Goal: Navigation & Orientation: Find specific page/section

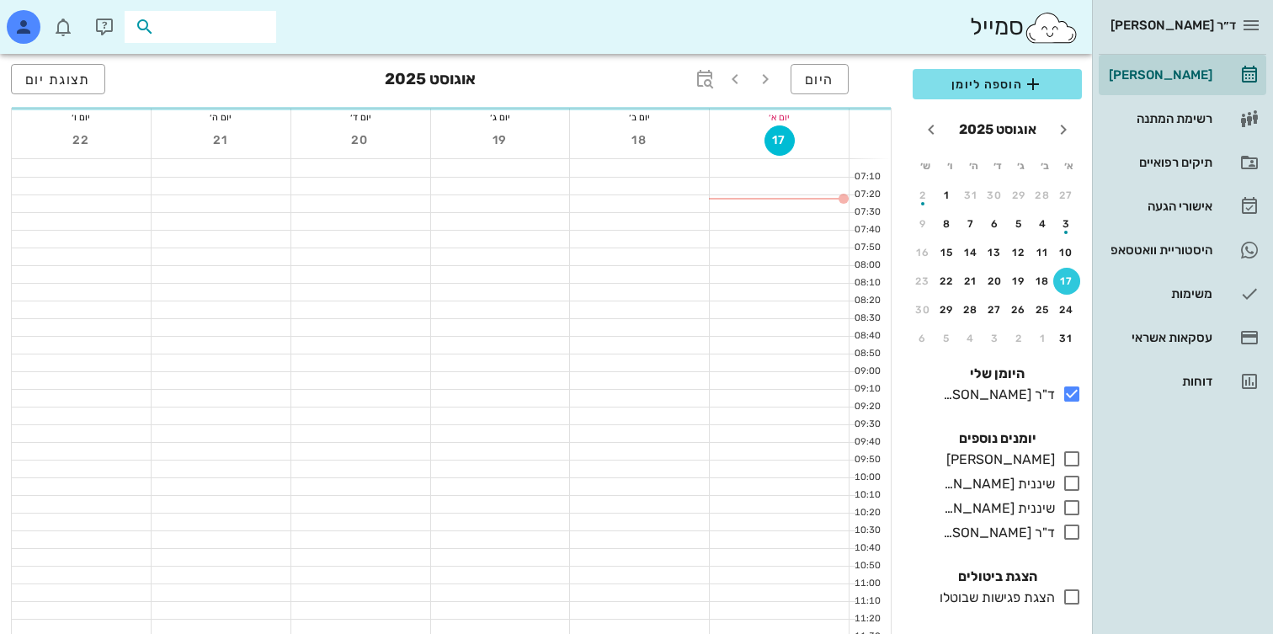
click at [180, 13] on div at bounding box center [201, 27] width 152 height 32
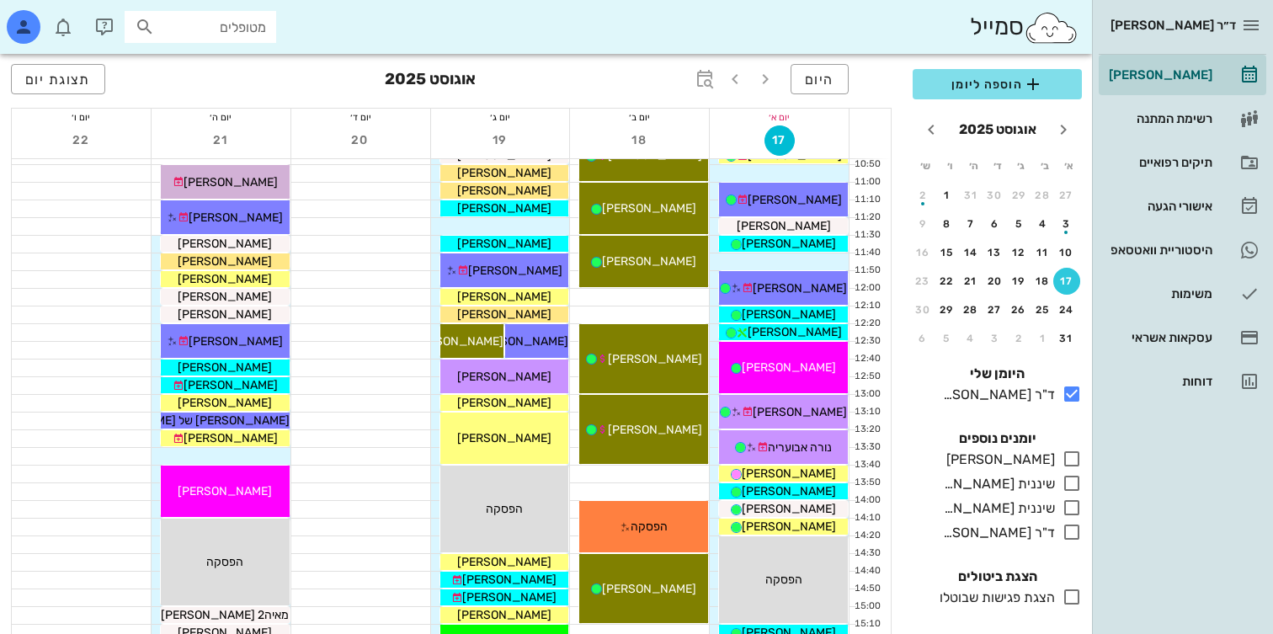
scroll to position [601, 0]
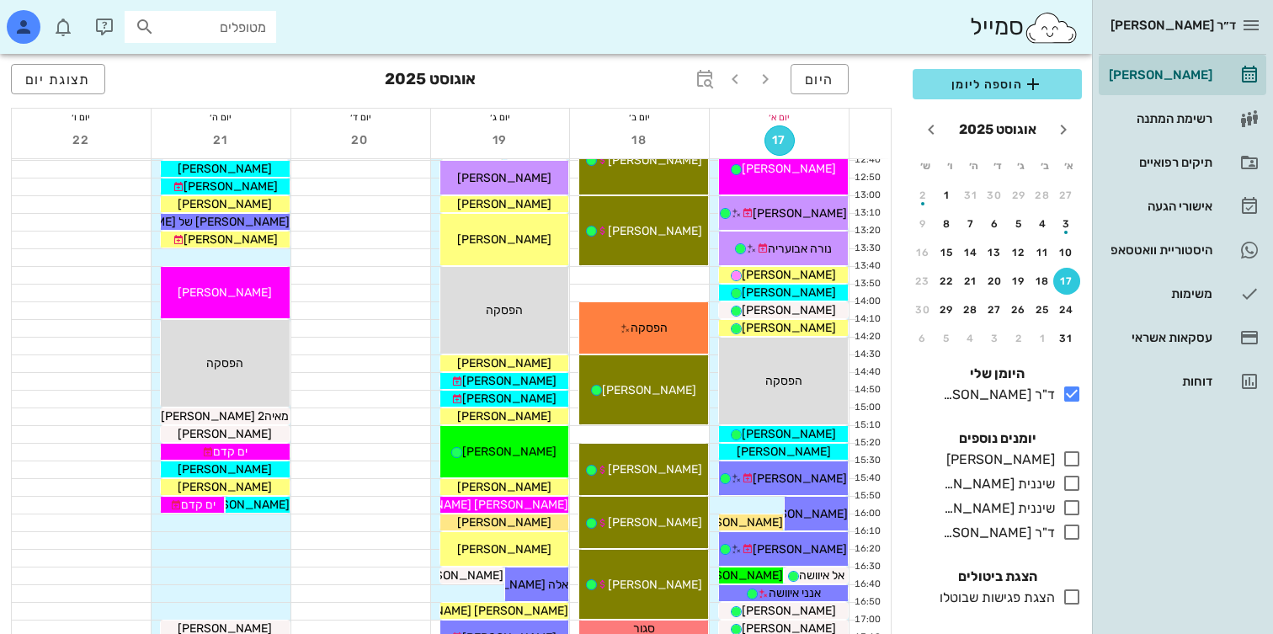
click at [779, 143] on span "17" at bounding box center [780, 140] width 29 height 14
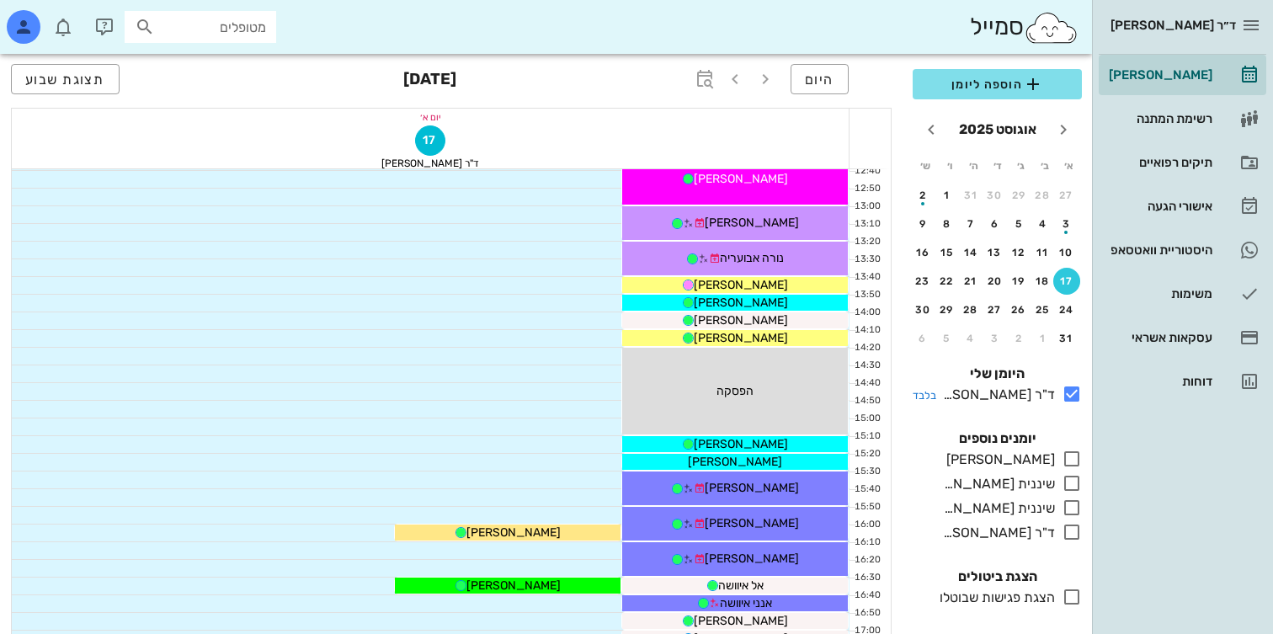
click at [1012, 401] on div "ד"ר [PERSON_NAME]" at bounding box center [996, 395] width 119 height 20
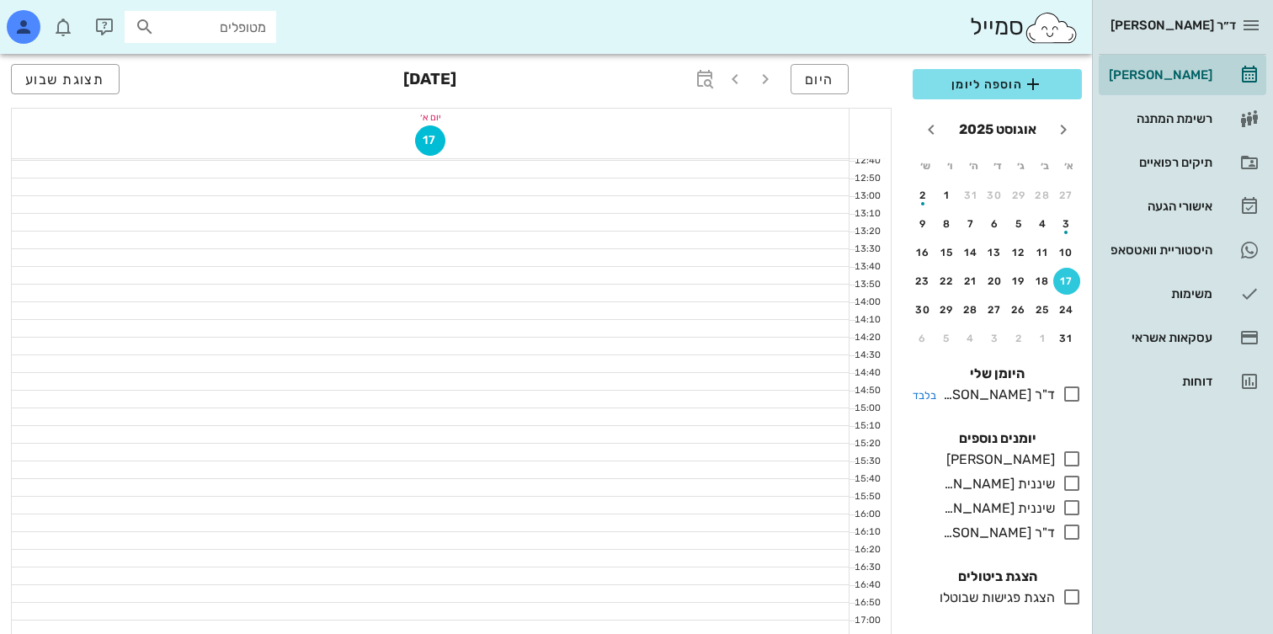
click at [961, 393] on div "ד"ר [PERSON_NAME]" at bounding box center [996, 395] width 119 height 20
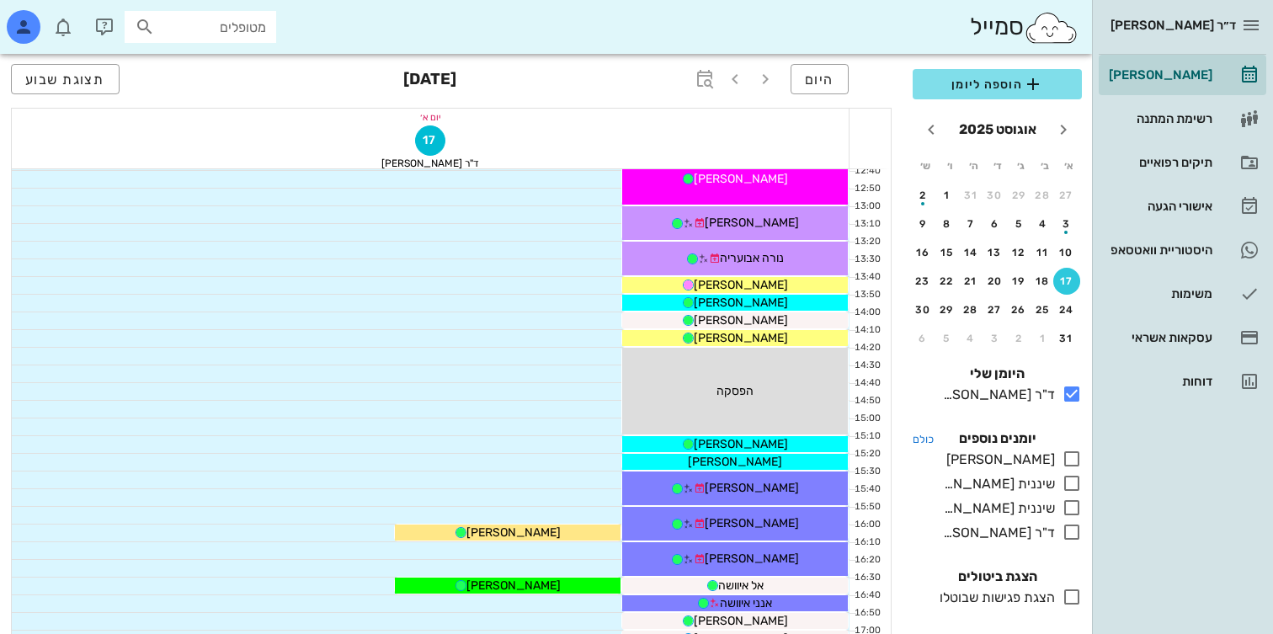
click at [936, 436] on h4 "כולם יומנים נוספים" at bounding box center [997, 439] width 169 height 20
click at [978, 389] on div "ד"ר [PERSON_NAME]" at bounding box center [996, 395] width 119 height 20
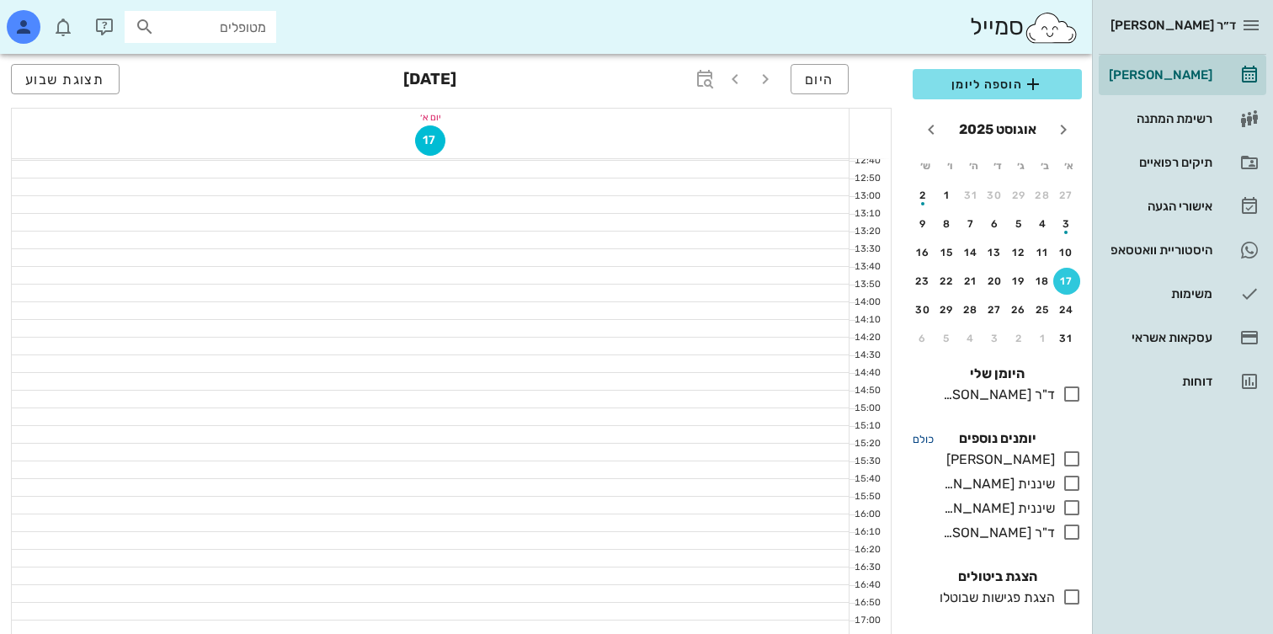
click at [931, 444] on small "כולם" at bounding box center [923, 439] width 21 height 13
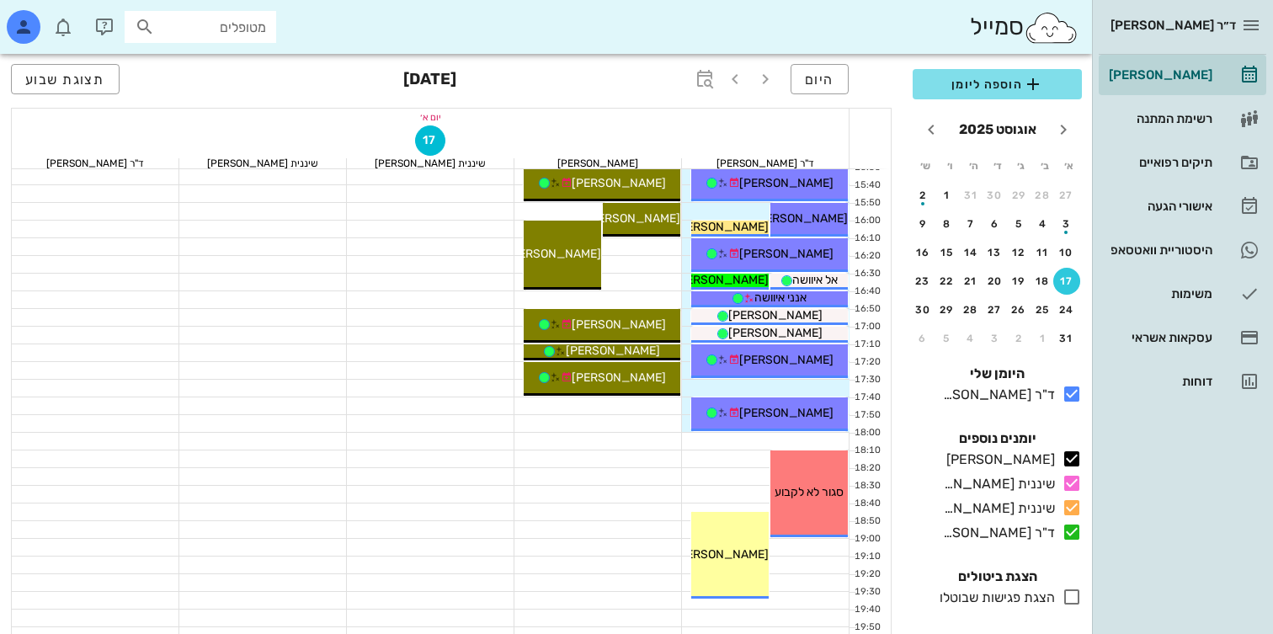
scroll to position [905, 0]
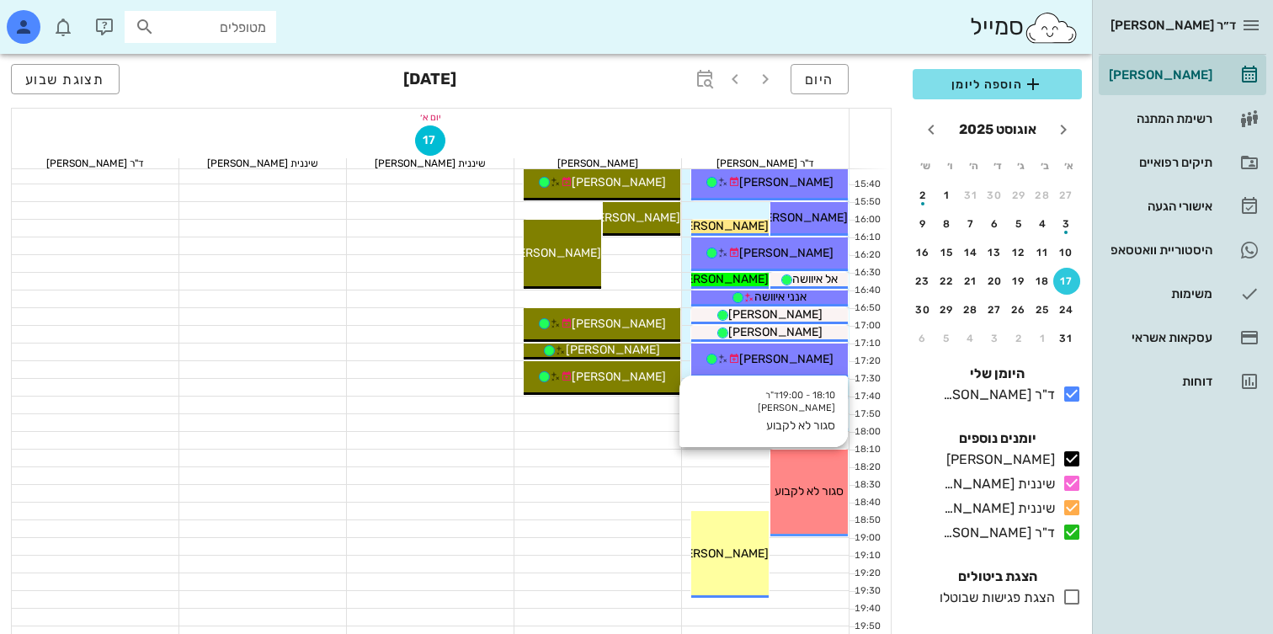
click at [802, 484] on span "סגור לא לקבוע" at bounding box center [809, 491] width 69 height 14
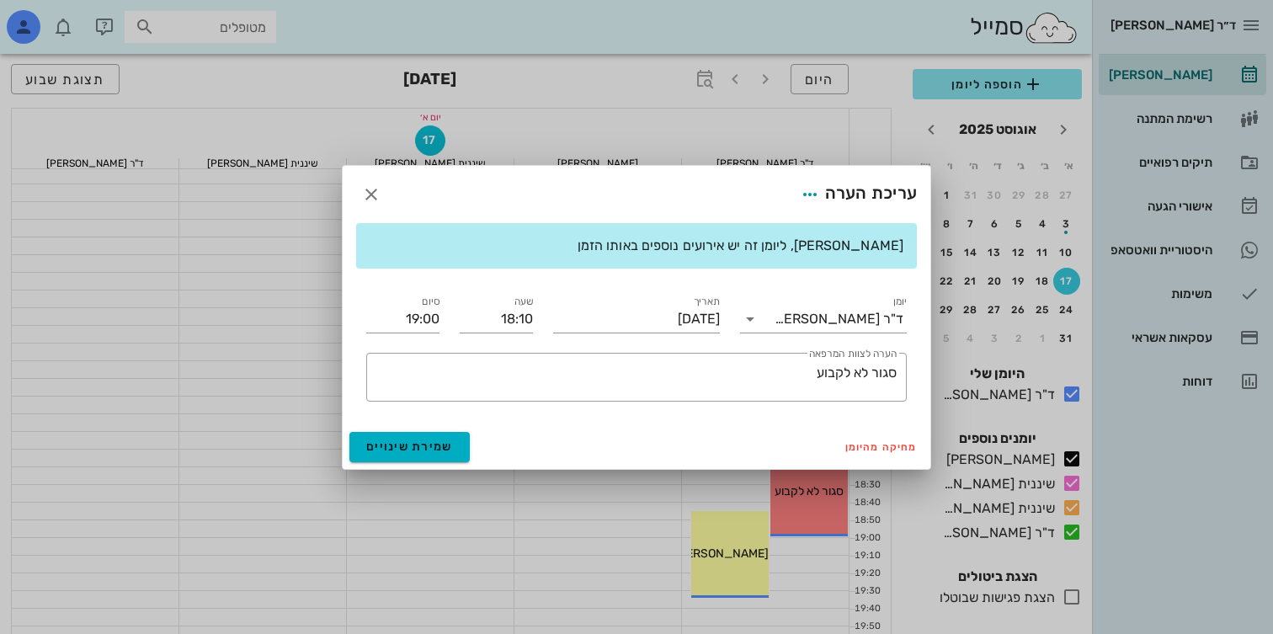
click at [793, 497] on div at bounding box center [636, 317] width 1273 height 634
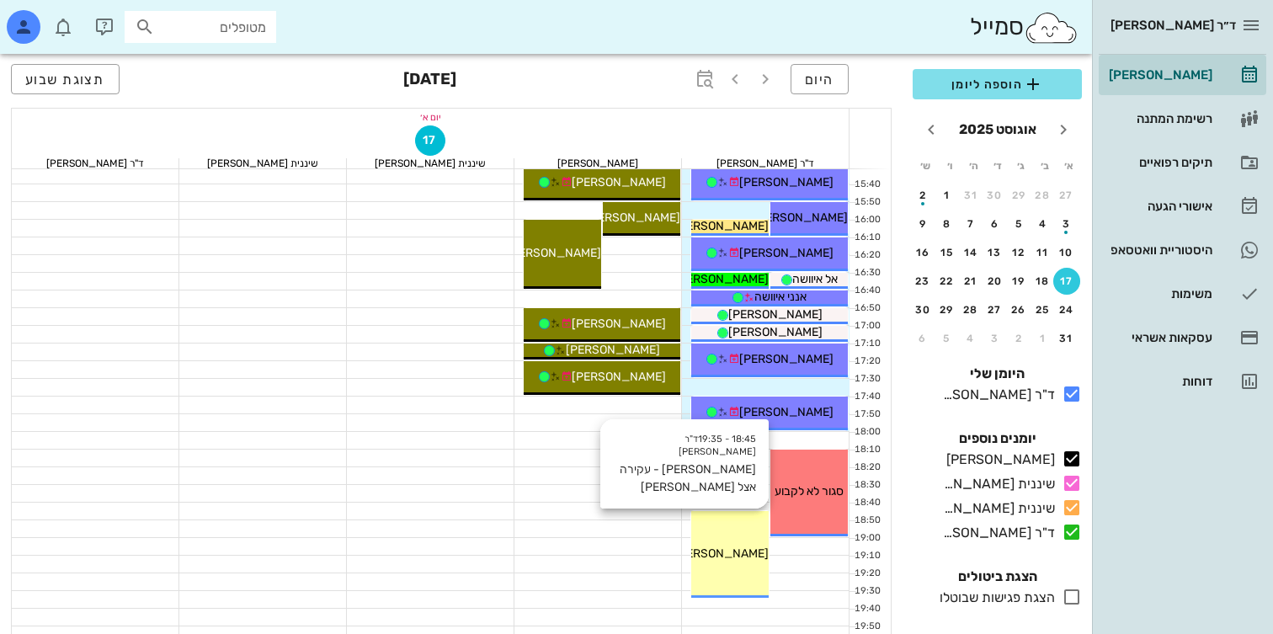
click at [741, 538] on div "18:45 - 19:35 ד"ר נמרוד דיקשטיין יובל - עקירה אצל פולק יובל - עקירה אצל פולק" at bounding box center [729, 554] width 77 height 87
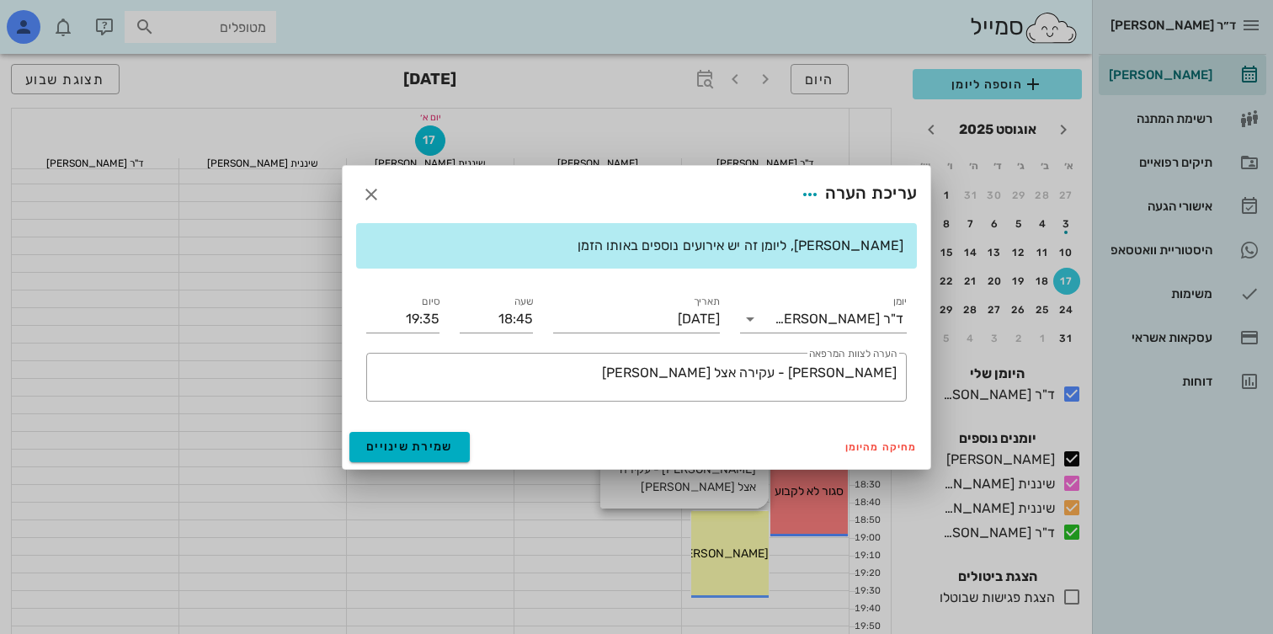
click at [741, 538] on div at bounding box center [636, 317] width 1273 height 634
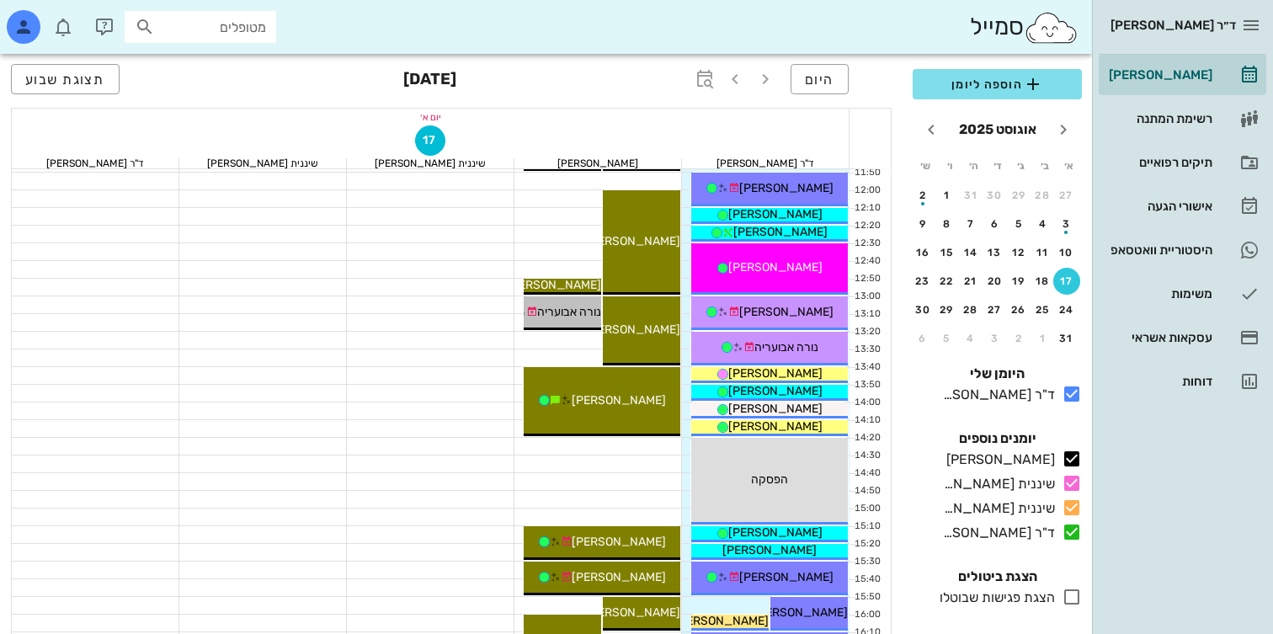
scroll to position [513, 0]
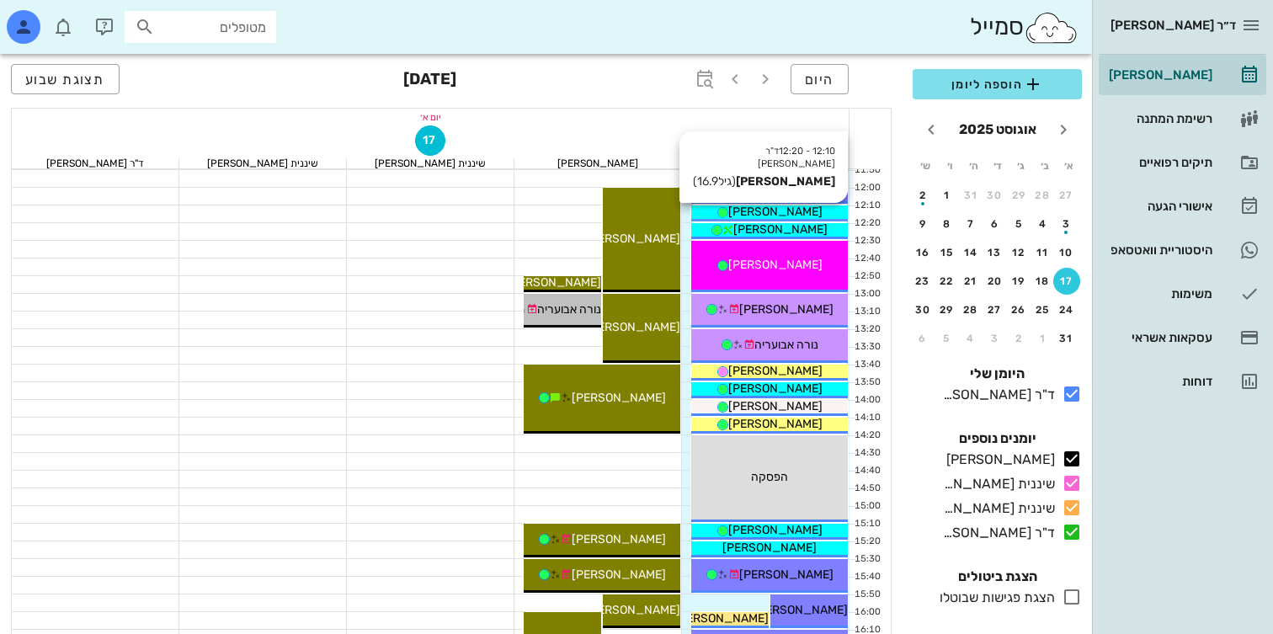
click at [833, 210] on div "[PERSON_NAME]" at bounding box center [769, 212] width 157 height 18
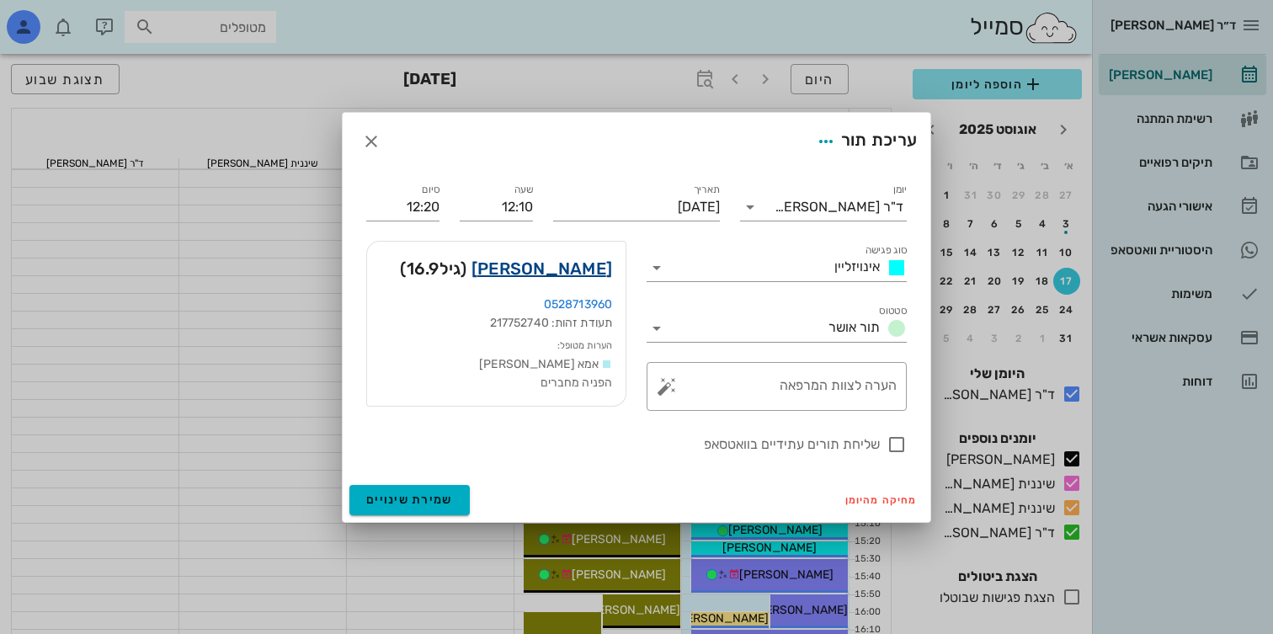
click at [563, 266] on link "ליה שחורי" at bounding box center [542, 268] width 141 height 27
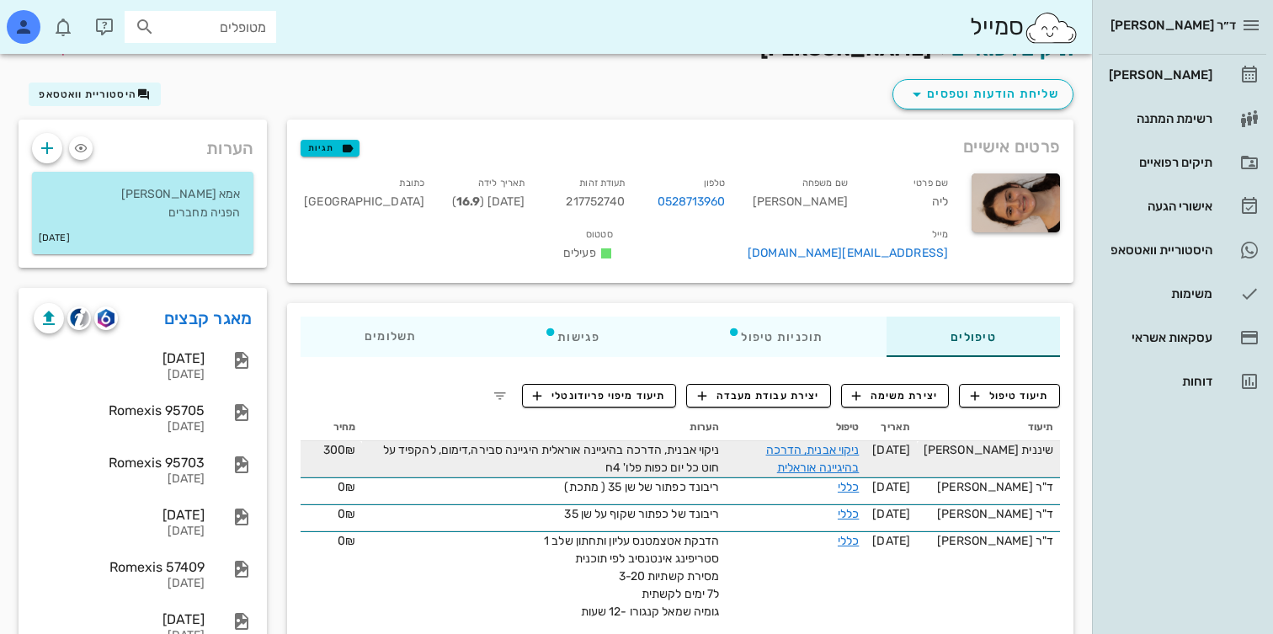
scroll to position [40, 0]
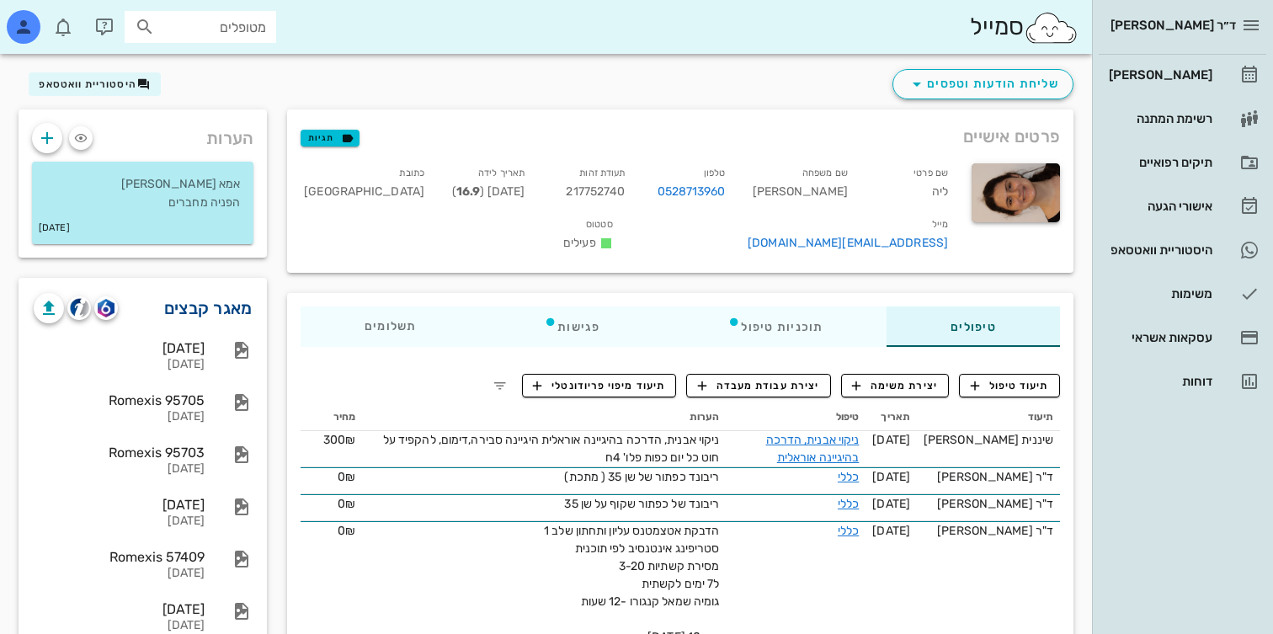
click at [240, 307] on link "מאגר קבצים" at bounding box center [208, 308] width 88 height 27
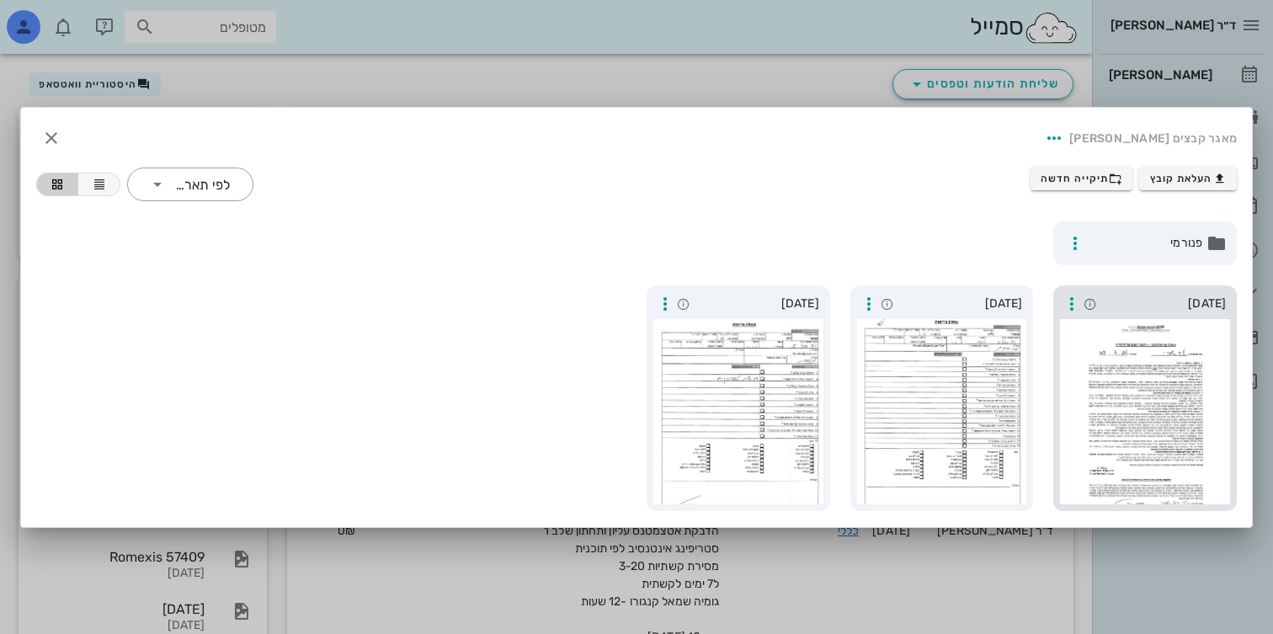
click at [1189, 374] on div at bounding box center [1145, 411] width 170 height 185
click at [997, 82] on div at bounding box center [636, 317] width 1273 height 634
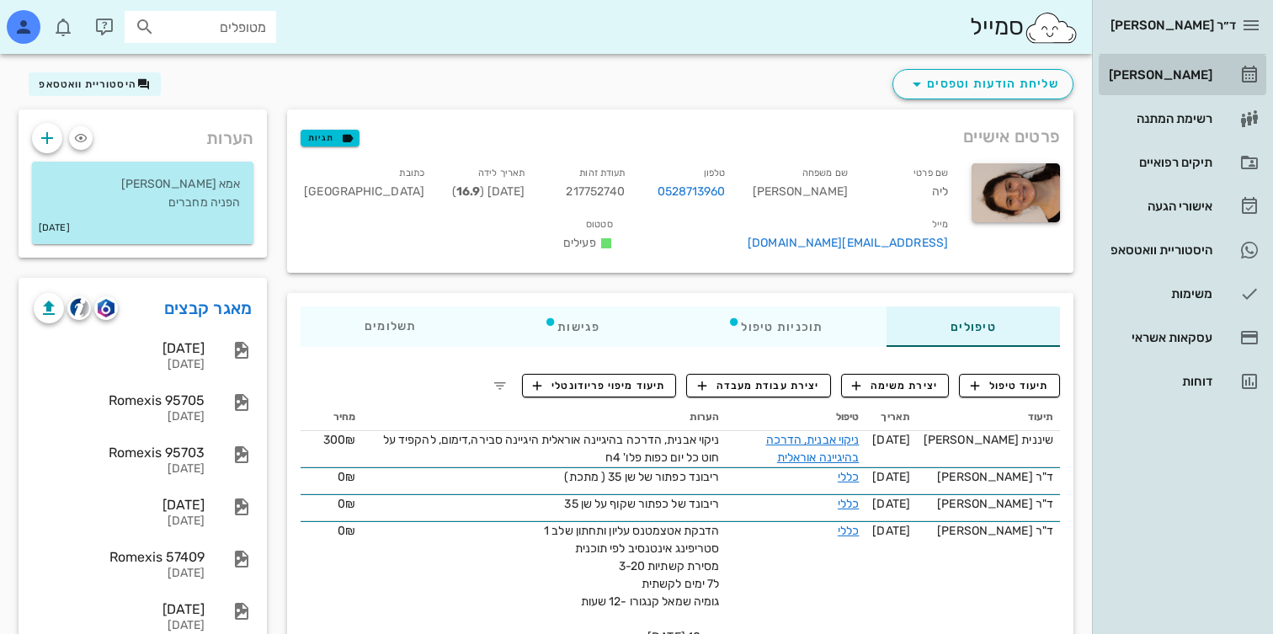
click at [1156, 89] on link "[PERSON_NAME]" at bounding box center [1183, 75] width 168 height 40
